Goal: Information Seeking & Learning: Learn about a topic

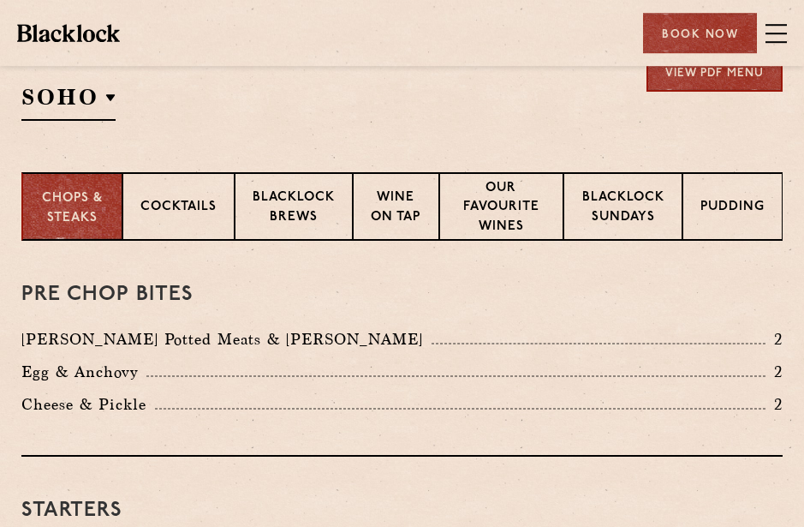
scroll to position [415, 0]
click at [640, 219] on p "Blacklock Sundays" at bounding box center [623, 208] width 83 height 40
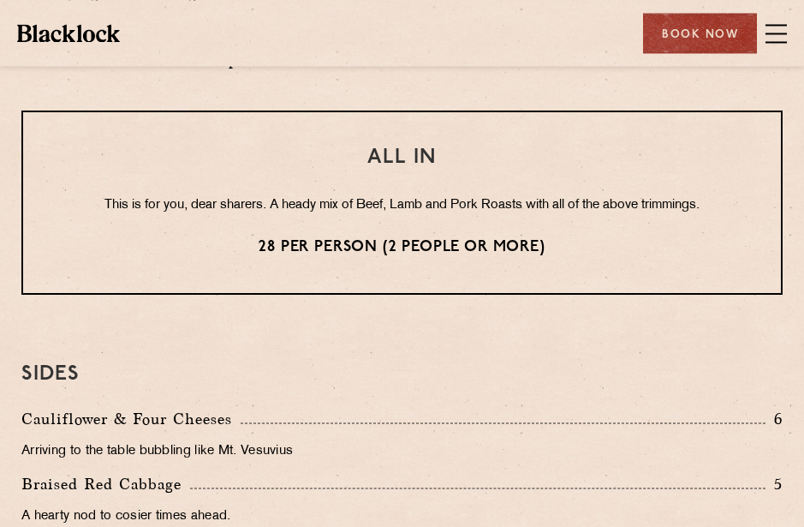
scroll to position [1484, 0]
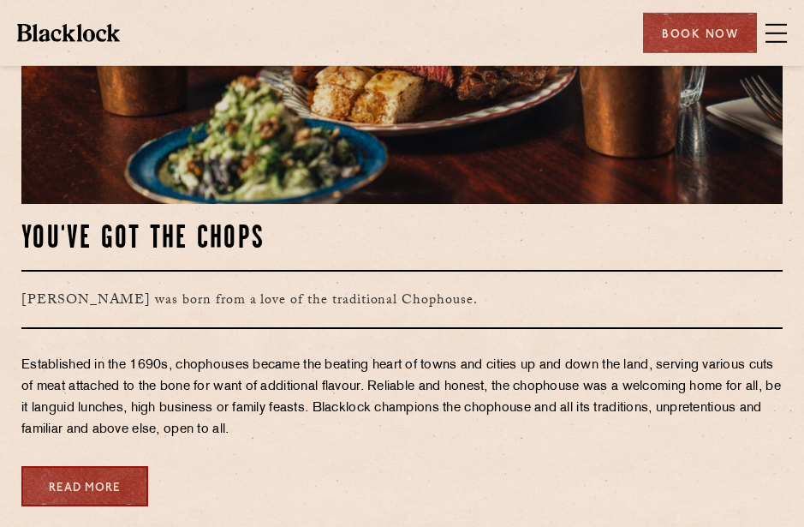
scroll to position [688, 0]
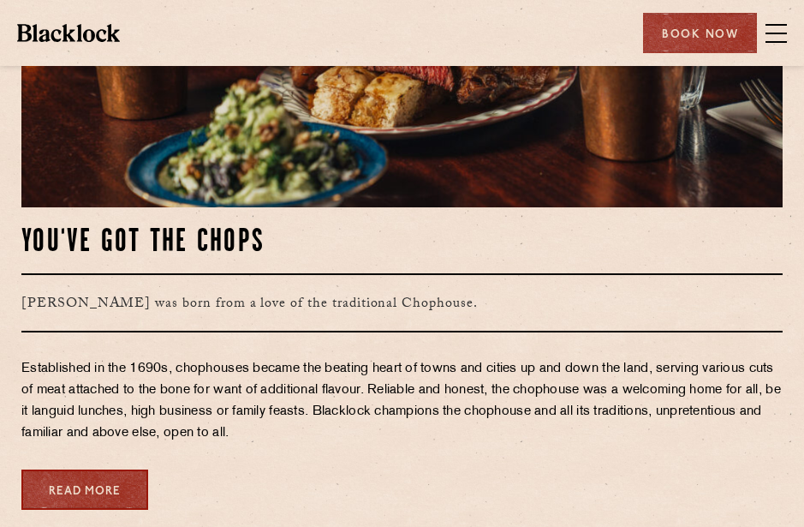
click at [776, 38] on span at bounding box center [776, 34] width 21 height 26
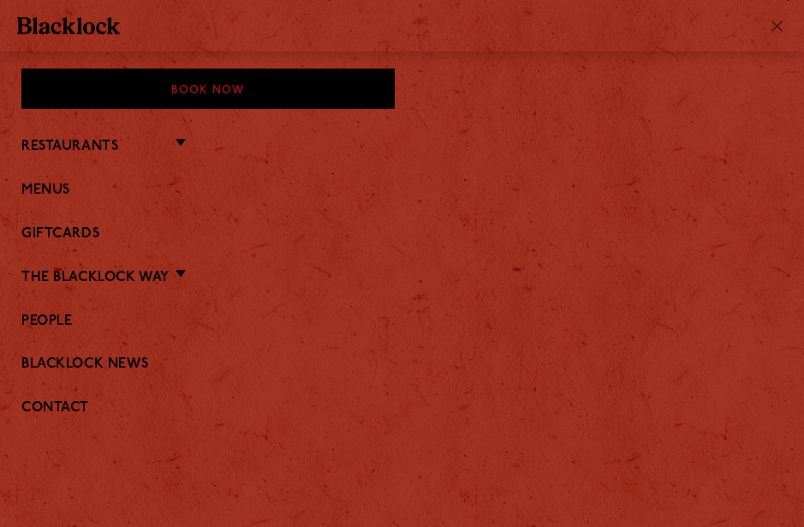
click at [128, 187] on link "Menus" at bounding box center [401, 190] width 761 height 16
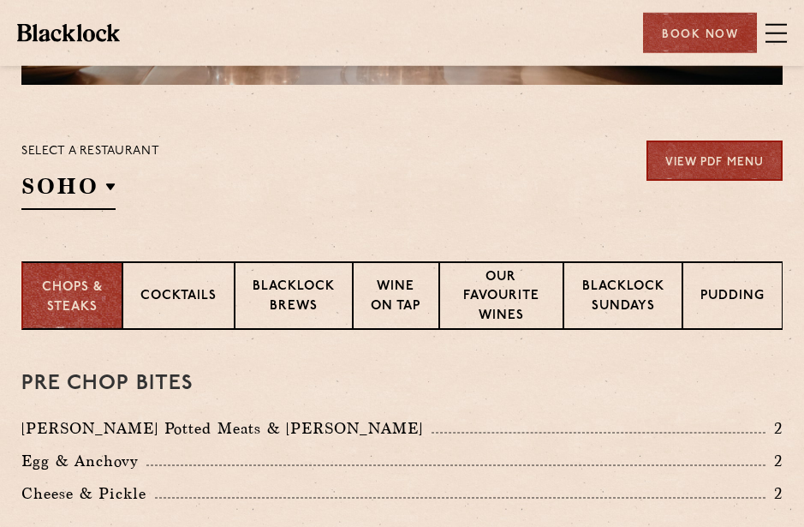
scroll to position [313, 0]
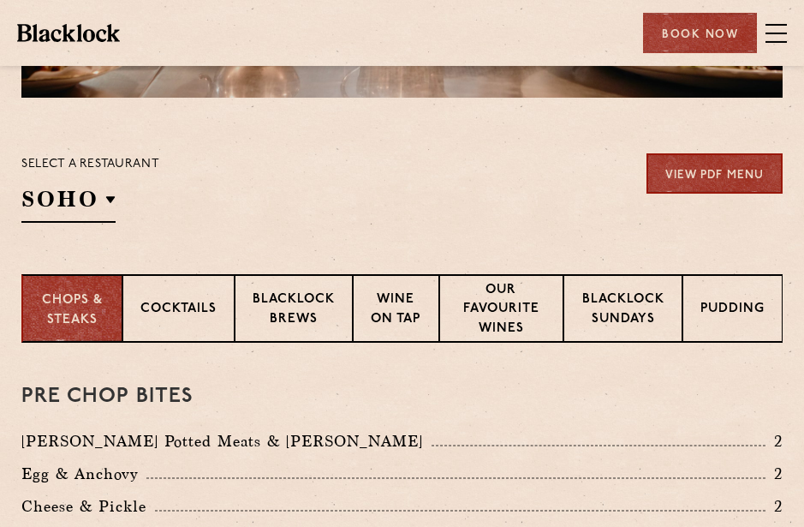
click at [0, 0] on p "Covent Garden" at bounding box center [0, 0] width 0 height 0
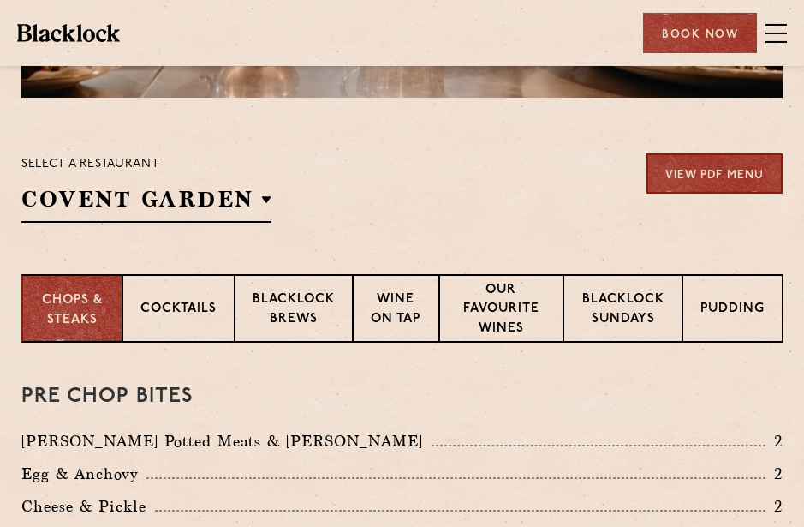
click at [0, 0] on p "Shoreditch" at bounding box center [0, 0] width 0 height 0
click at [328, 405] on h3 "Pre Chop Bites" at bounding box center [401, 396] width 761 height 22
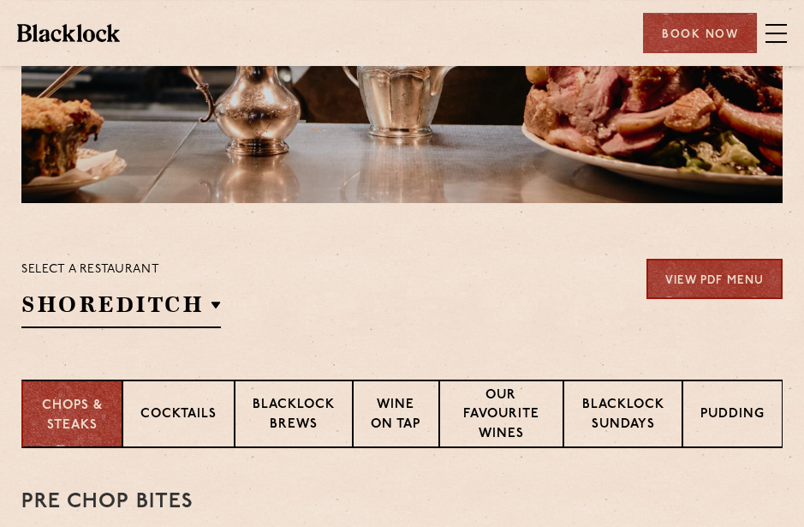
scroll to position [208, 0]
click at [610, 422] on p "Blacklock Sundays" at bounding box center [623, 416] width 83 height 40
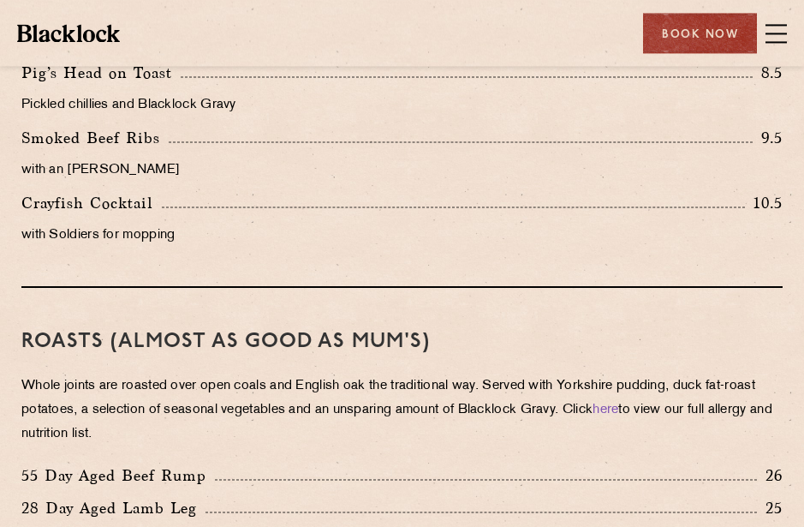
scroll to position [1035, 0]
